Goal: Check status

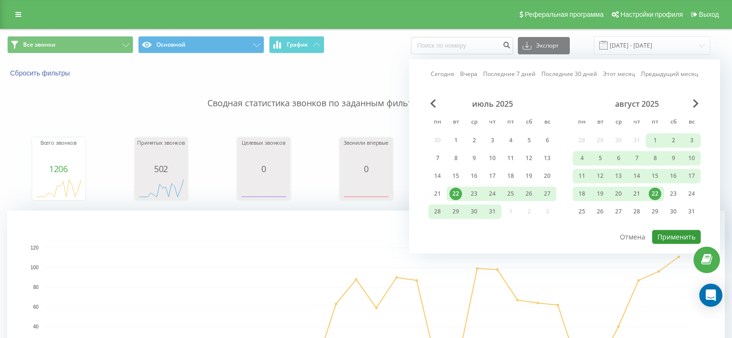
click at [685, 232] on button "Применить" at bounding box center [676, 237] width 49 height 14
type input "[DATE] - [DATE]"
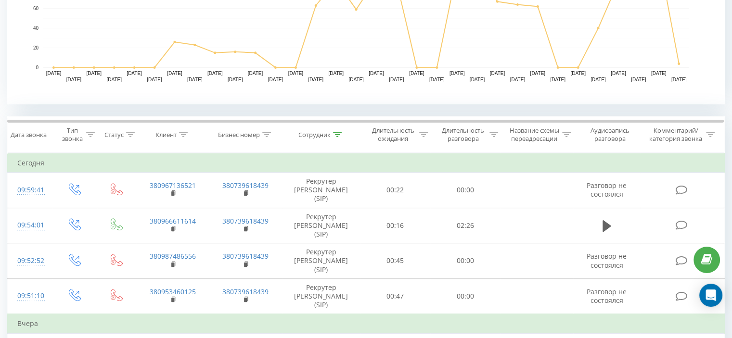
scroll to position [306, 0]
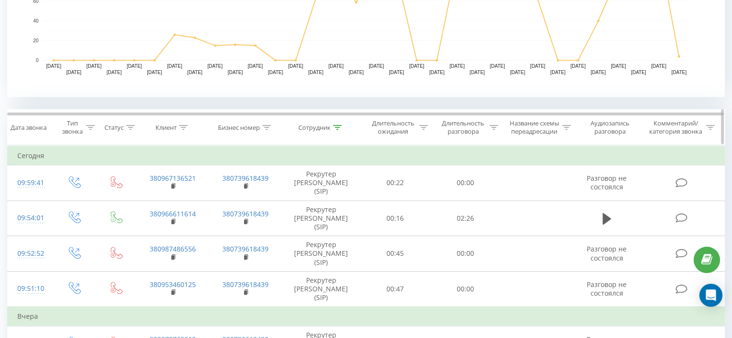
click at [337, 127] on icon at bounding box center [337, 127] width 9 height 5
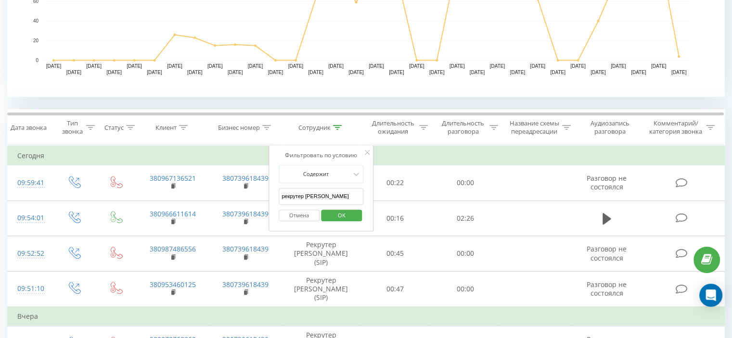
click at [325, 193] on input "рекрутер [PERSON_NAME]" at bounding box center [321, 196] width 85 height 17
type input "Рекрутер Людмила"
click at [338, 219] on span "OK" at bounding box center [341, 215] width 27 height 15
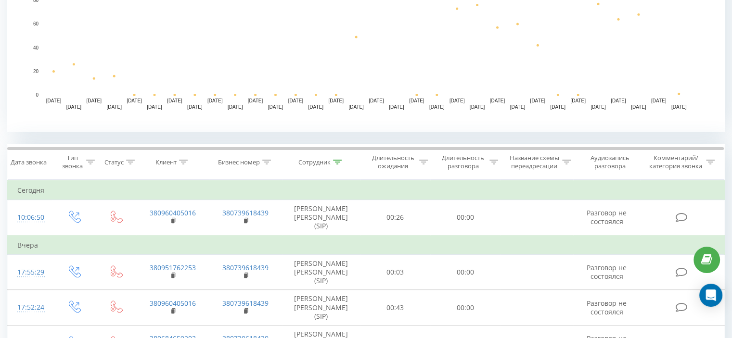
scroll to position [269, 0]
